Goal: Information Seeking & Learning: Learn about a topic

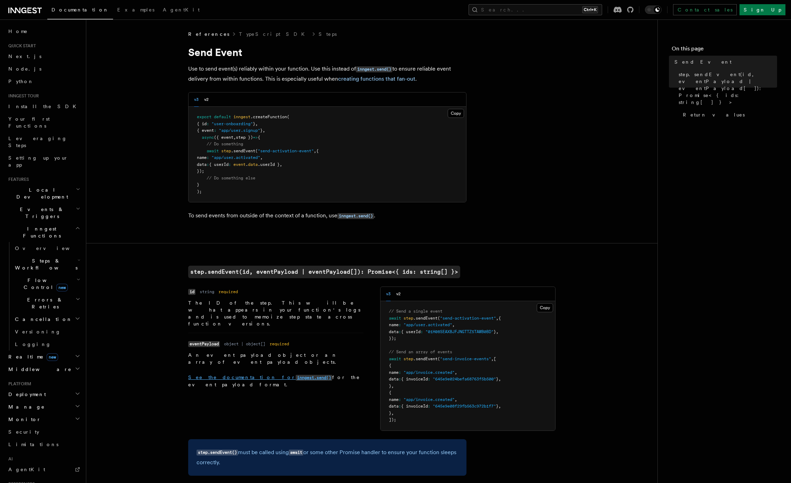
click at [296, 375] on code "inngest.send()" at bounding box center [314, 378] width 37 height 6
click at [72, 255] on h2 "Steps & Workflows" at bounding box center [47, 264] width 70 height 19
click at [74, 223] on h2 "Inngest Functions" at bounding box center [44, 232] width 76 height 19
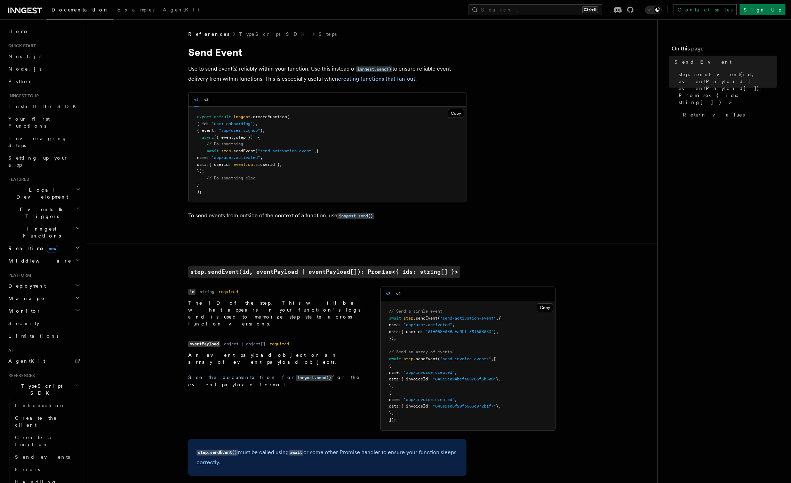
click at [77, 203] on h2 "Events & Triggers" at bounding box center [44, 212] width 76 height 19
click at [49, 298] on link "Delayed functions" at bounding box center [47, 307] width 70 height 19
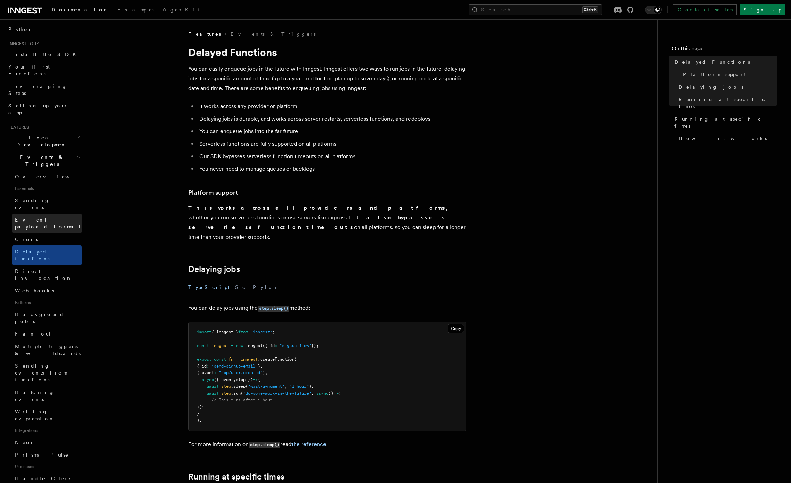
scroll to position [53, 0]
click at [594, 7] on button "Search... Ctrl+K" at bounding box center [535, 9] width 134 height 11
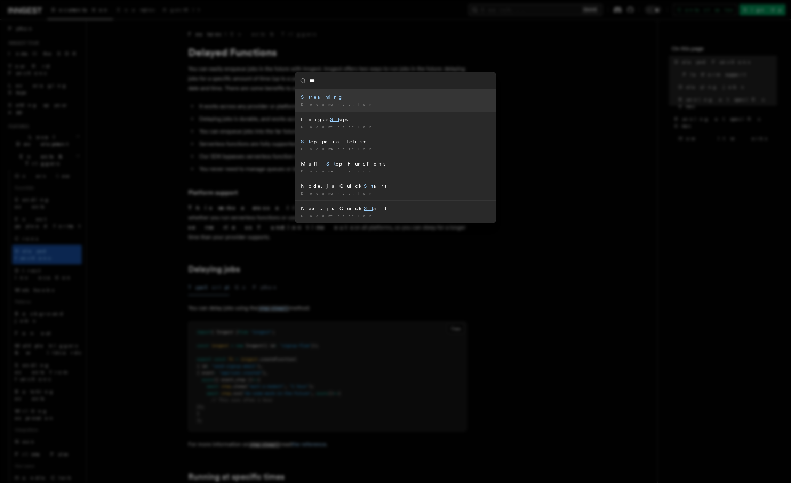
type input "****"
click at [334, 95] on div "Step s" at bounding box center [395, 97] width 189 height 7
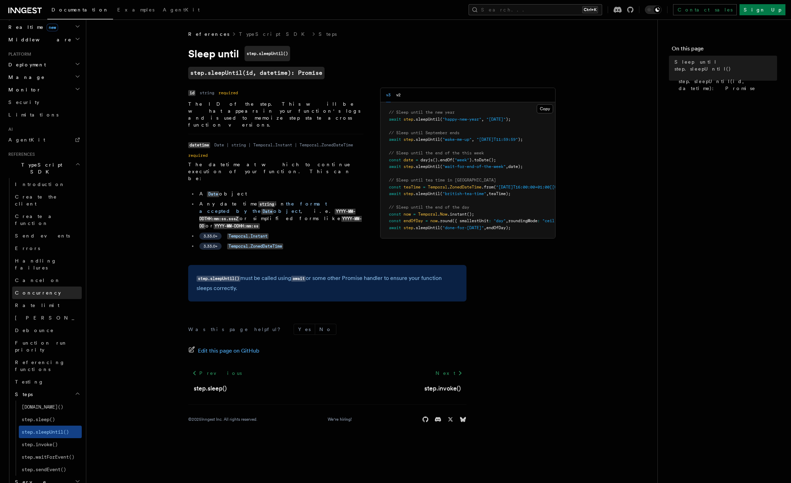
scroll to position [330, 0]
click at [48, 400] on link "[DOMAIN_NAME]()" at bounding box center [50, 406] width 63 height 13
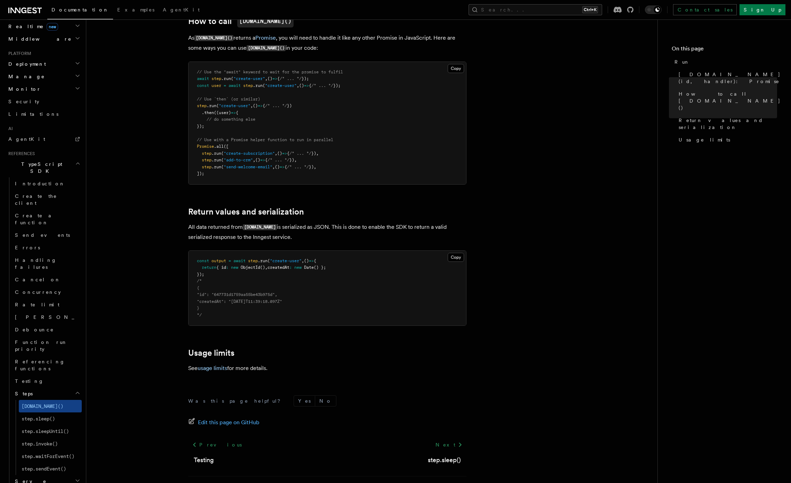
scroll to position [398, 0]
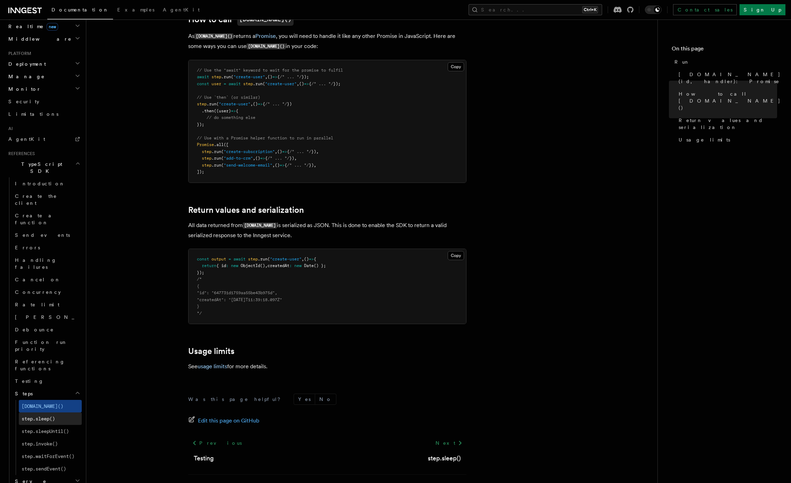
click at [58, 412] on link "step.sleep()" at bounding box center [50, 418] width 63 height 13
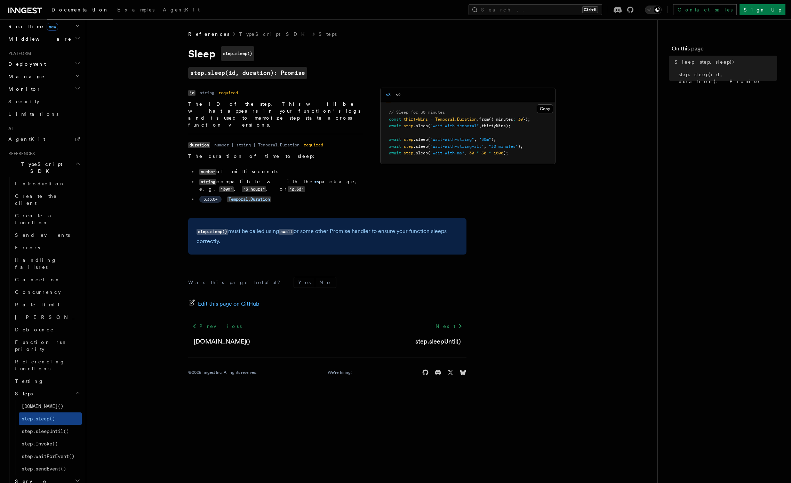
click at [73, 387] on h2 "Steps" at bounding box center [47, 393] width 70 height 13
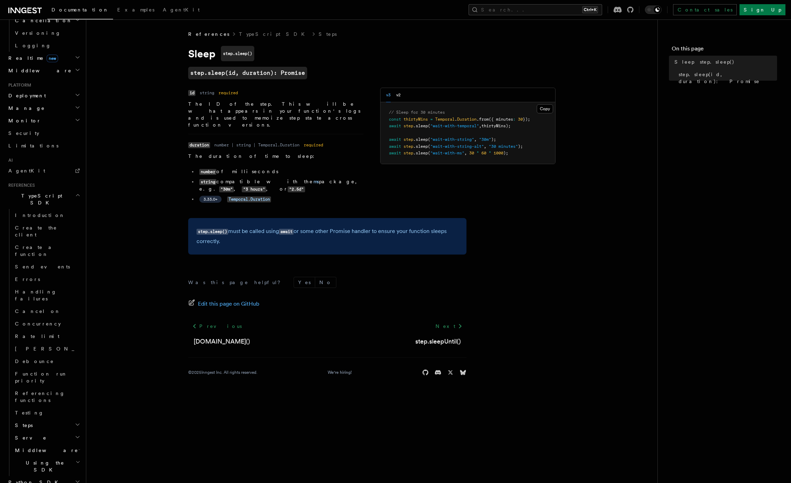
click at [72, 419] on h2 "Steps" at bounding box center [47, 425] width 70 height 13
click at [75, 419] on h2 "Steps" at bounding box center [47, 425] width 70 height 13
click at [75, 432] on h2 "Serve" at bounding box center [47, 438] width 70 height 13
click at [74, 444] on h2 "Middleware" at bounding box center [47, 450] width 70 height 13
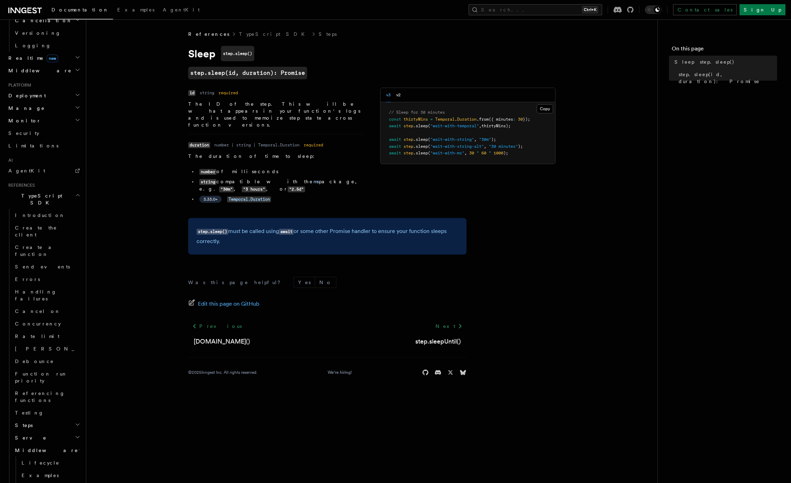
click at [74, 444] on h2 "Middleware" at bounding box center [47, 450] width 70 height 13
click at [74, 457] on h2 "Using the SDK" at bounding box center [47, 466] width 70 height 19
click at [71, 419] on h2 "Steps" at bounding box center [47, 425] width 70 height 13
click at [70, 444] on link "step.sleep()" at bounding box center [50, 450] width 63 height 13
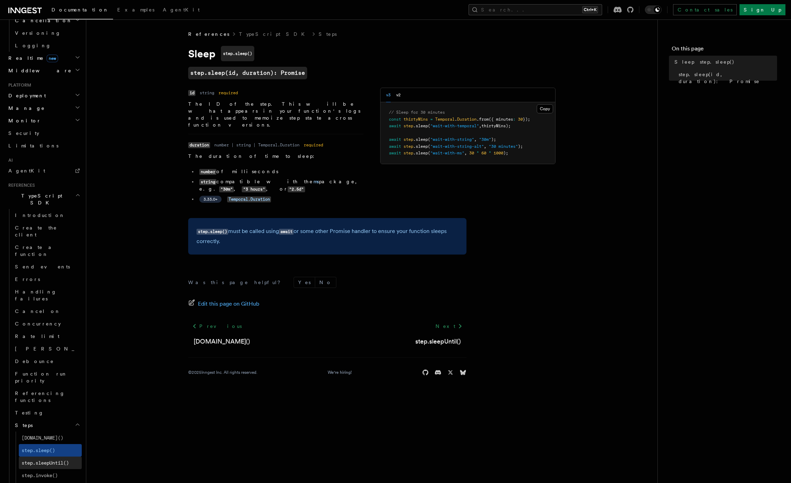
click at [68, 460] on span "step.sleepUntil()" at bounding box center [45, 463] width 47 height 6
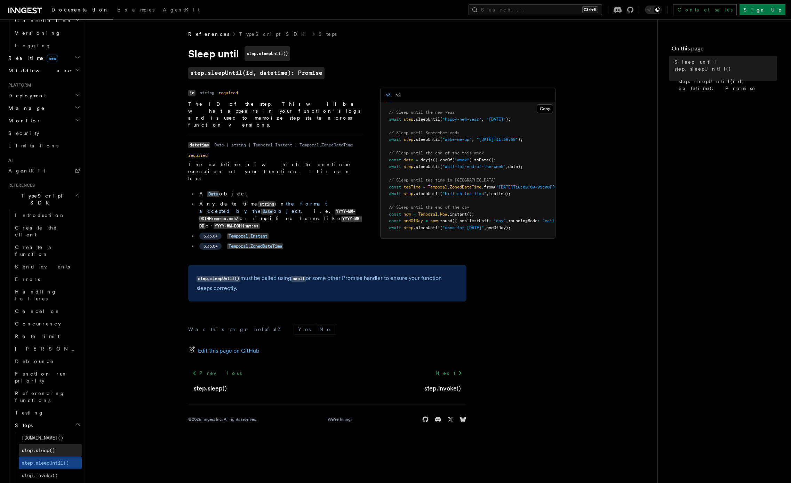
click at [64, 444] on link "step.sleep()" at bounding box center [50, 450] width 63 height 13
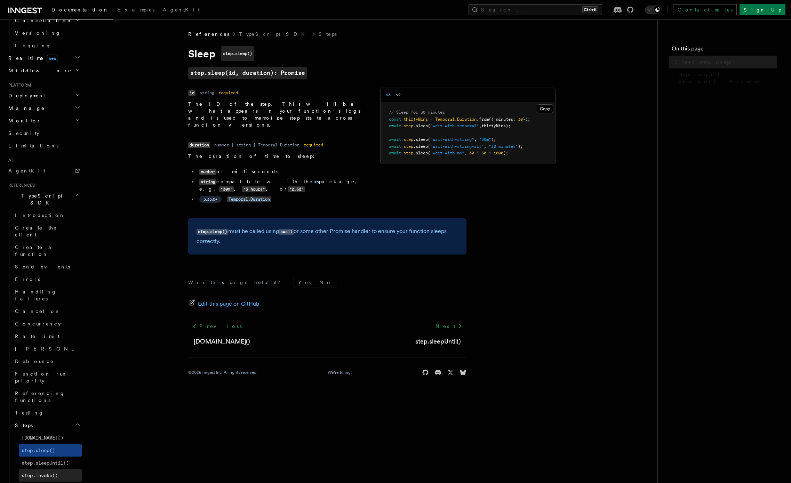
click at [62, 469] on link "step.invoke()" at bounding box center [50, 475] width 63 height 13
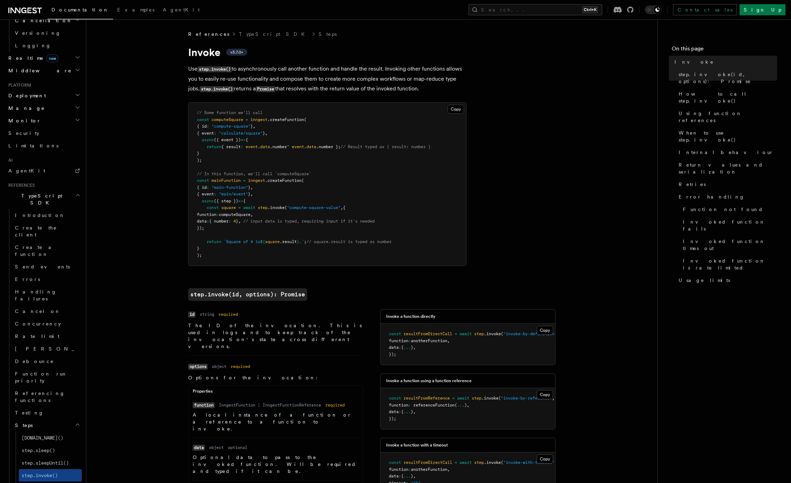
click at [64, 483] on span "step.waitForEvent()" at bounding box center [48, 488] width 53 height 6
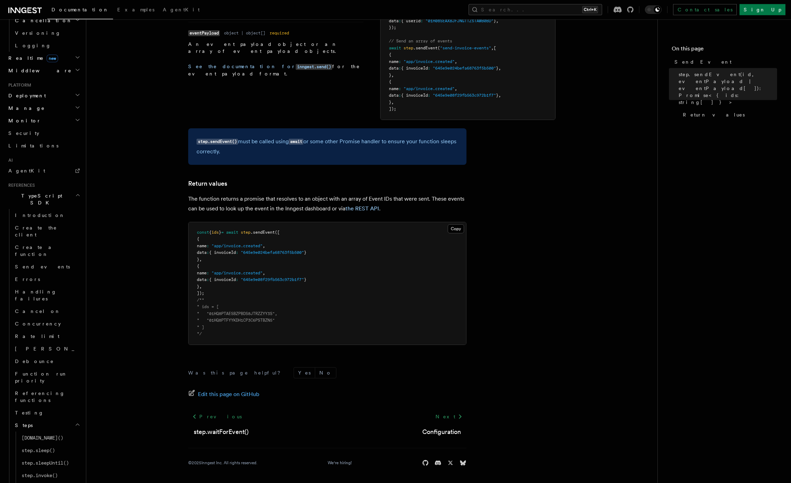
scroll to position [311, 0]
click at [80, 419] on h2 "Steps" at bounding box center [47, 425] width 70 height 13
click at [75, 434] on icon "button" at bounding box center [78, 437] width 6 height 6
click at [79, 422] on icon "button" at bounding box center [78, 425] width 6 height 6
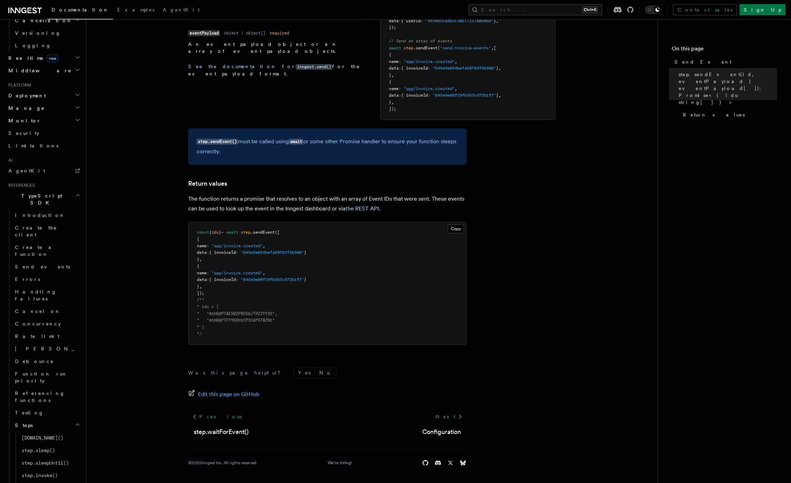
click at [79, 422] on icon "button" at bounding box center [78, 425] width 6 height 6
click at [72, 190] on h2 "TypeScript SDK" at bounding box center [44, 199] width 76 height 19
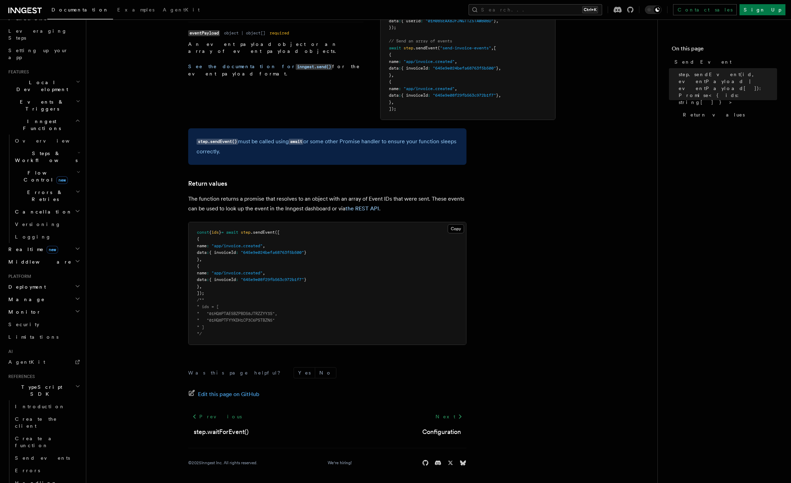
scroll to position [73, 0]
click at [77, 203] on icon "button" at bounding box center [79, 206] width 4 height 6
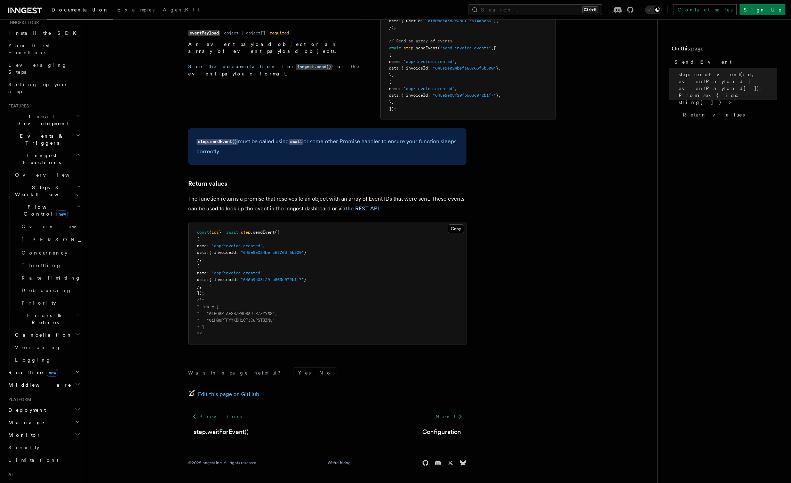
click at [77, 203] on icon "button" at bounding box center [79, 206] width 4 height 6
click at [73, 277] on h2 "Realtime new" at bounding box center [44, 283] width 76 height 13
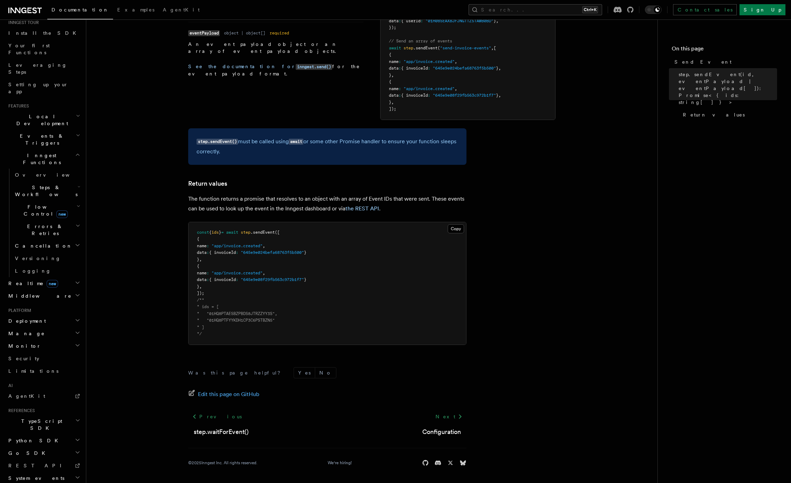
click at [73, 149] on h2 "Inngest Functions" at bounding box center [44, 158] width 76 height 19
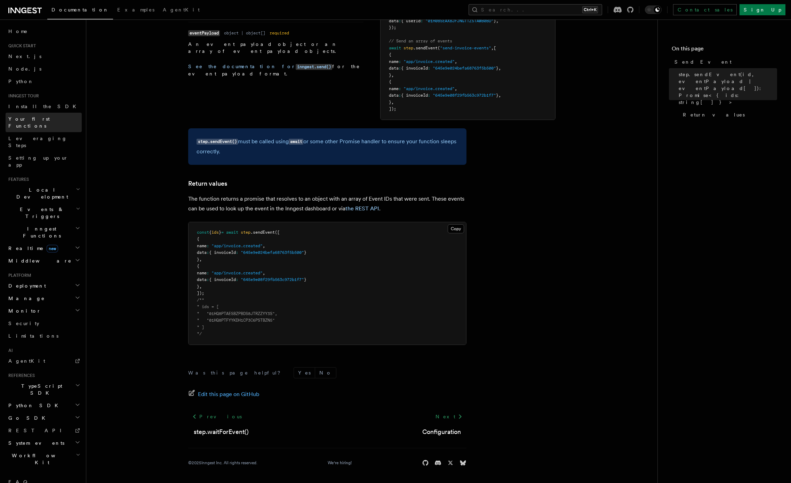
scroll to position [0, 0]
click at [74, 203] on h2 "Events & Triggers" at bounding box center [44, 212] width 76 height 19
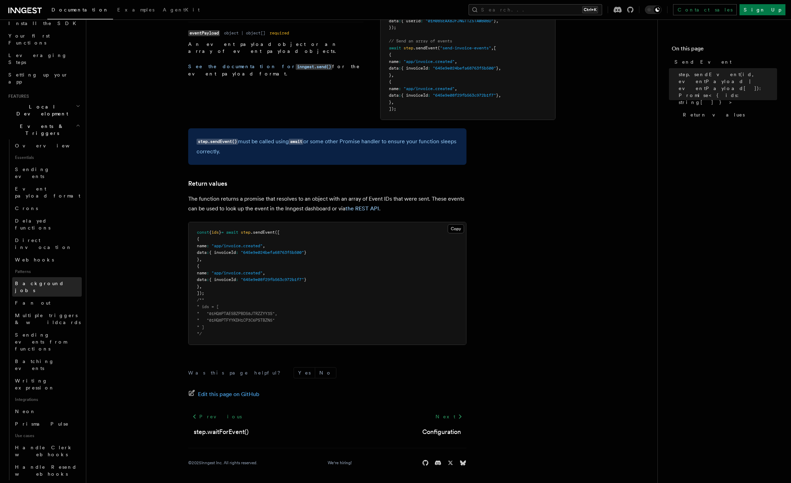
scroll to position [87, 0]
click at [39, 273] on link "Background jobs" at bounding box center [47, 282] width 70 height 19
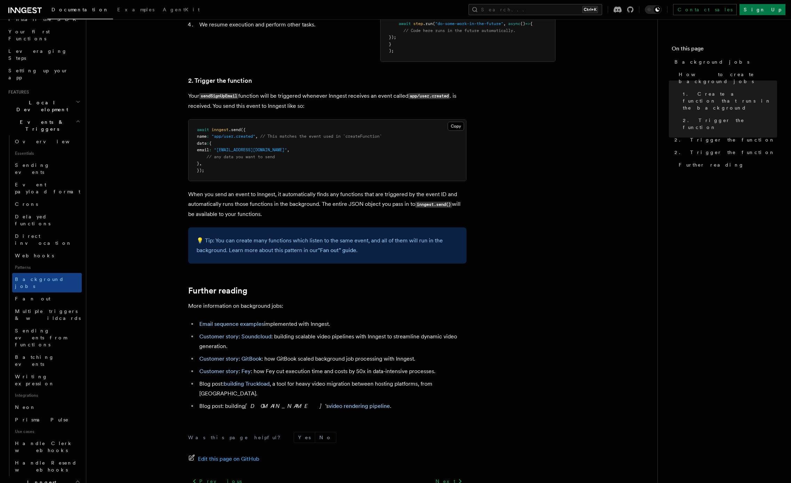
scroll to position [399, 0]
click at [55, 292] on link "Fan out" at bounding box center [47, 298] width 70 height 13
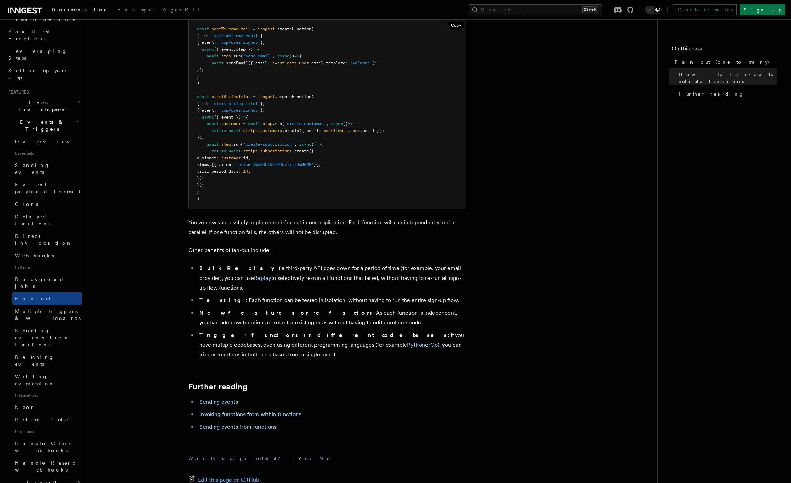
scroll to position [692, 0]
click at [41, 308] on span "Multiple triggers & wildcards" at bounding box center [48, 314] width 66 height 13
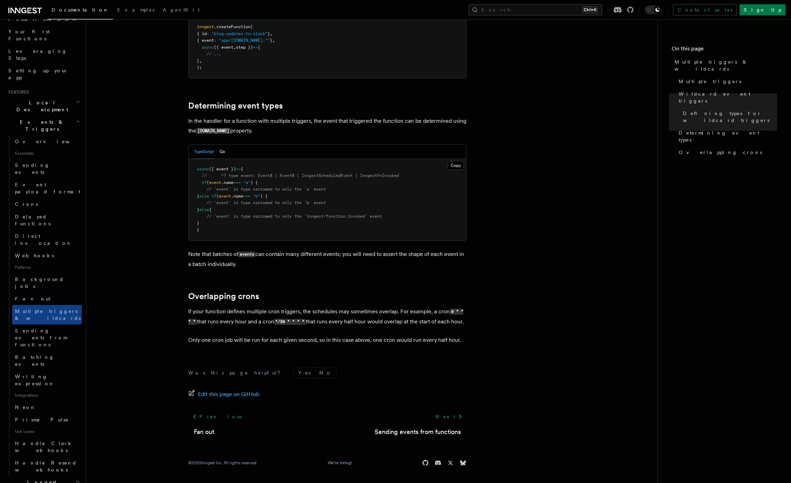
scroll to position [625, 0]
click at [58, 328] on span "Sending events from functions" at bounding box center [41, 337] width 52 height 19
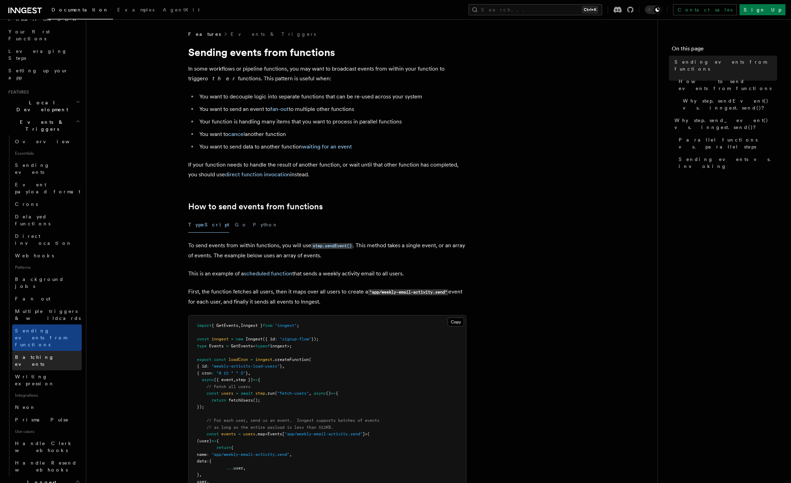
click at [56, 351] on link "Batching events" at bounding box center [47, 360] width 70 height 19
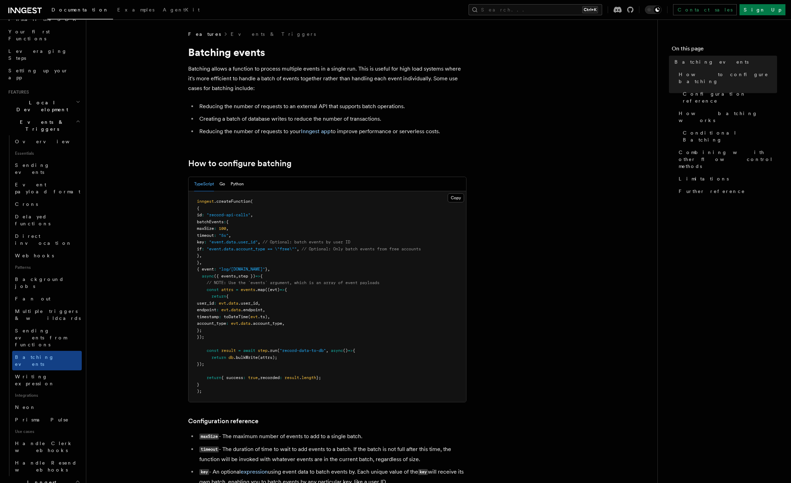
click at [57, 370] on link "Writing expression" at bounding box center [47, 379] width 70 height 19
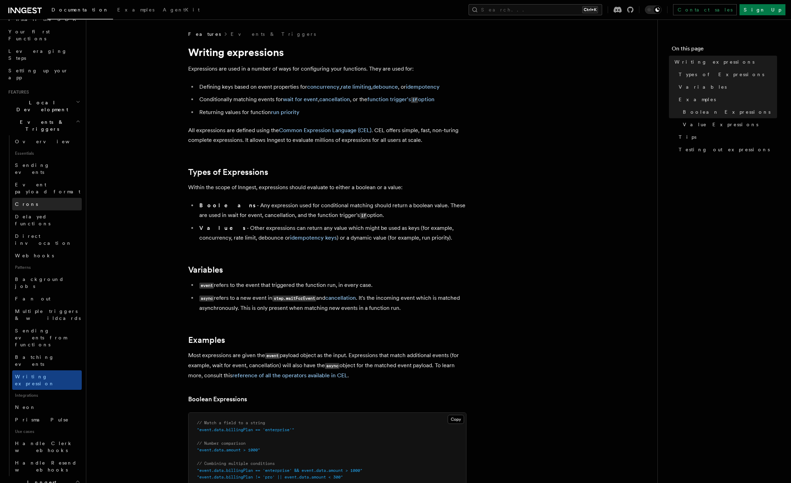
click at [29, 198] on link "Crons" at bounding box center [47, 204] width 70 height 13
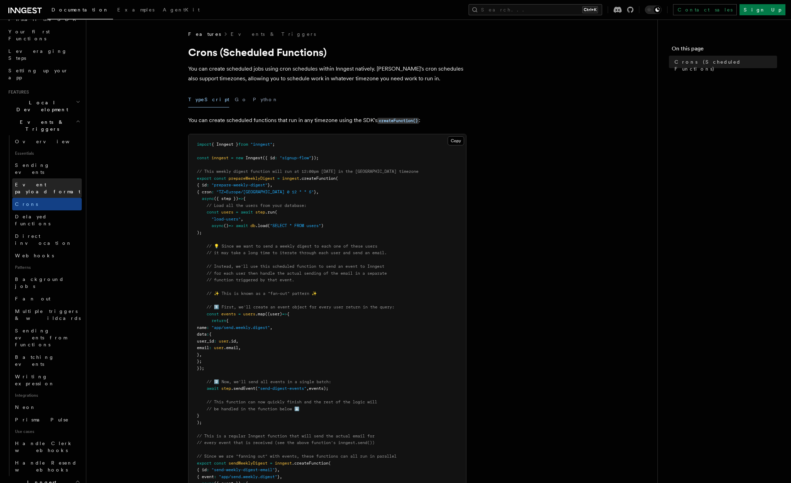
click at [59, 178] on link "Event payload format" at bounding box center [47, 187] width 70 height 19
